Goal: Find specific page/section: Find specific page/section

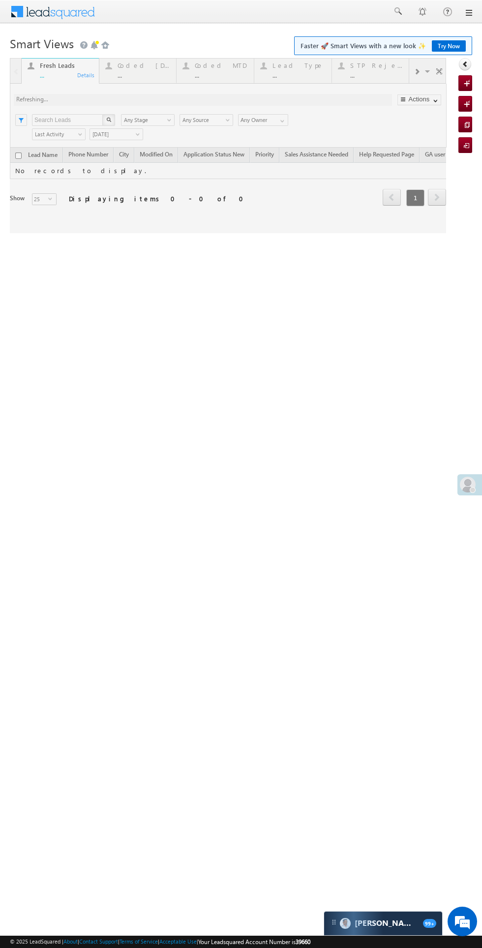
click at [141, 68] on div at bounding box center [228, 145] width 437 height 175
click at [140, 68] on div at bounding box center [228, 145] width 437 height 175
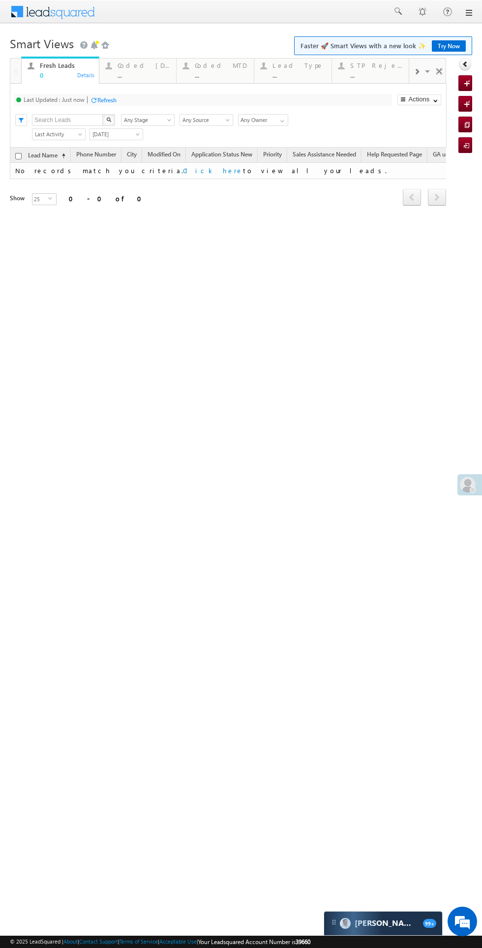
click at [109, 100] on div "Refresh" at bounding box center [106, 99] width 19 height 7
click at [465, 487] on span at bounding box center [468, 485] width 16 height 16
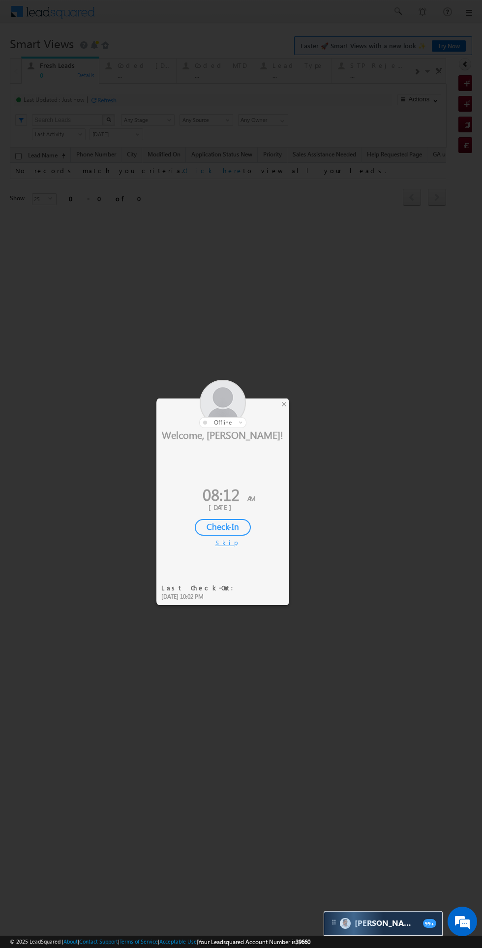
click at [227, 527] on div "Check-In" at bounding box center [223, 527] width 56 height 17
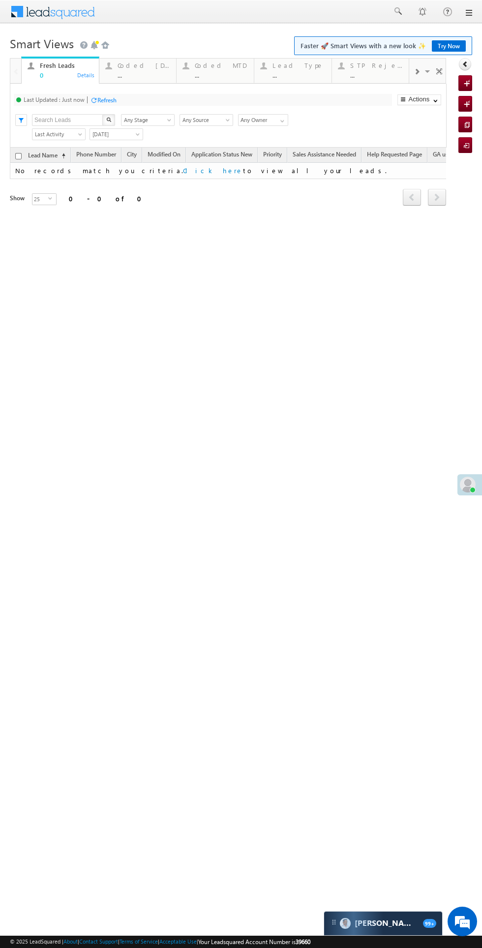
click at [132, 70] on div "Coded [DATE] ..." at bounding box center [144, 69] width 53 height 19
